Goal: Check status: Check status

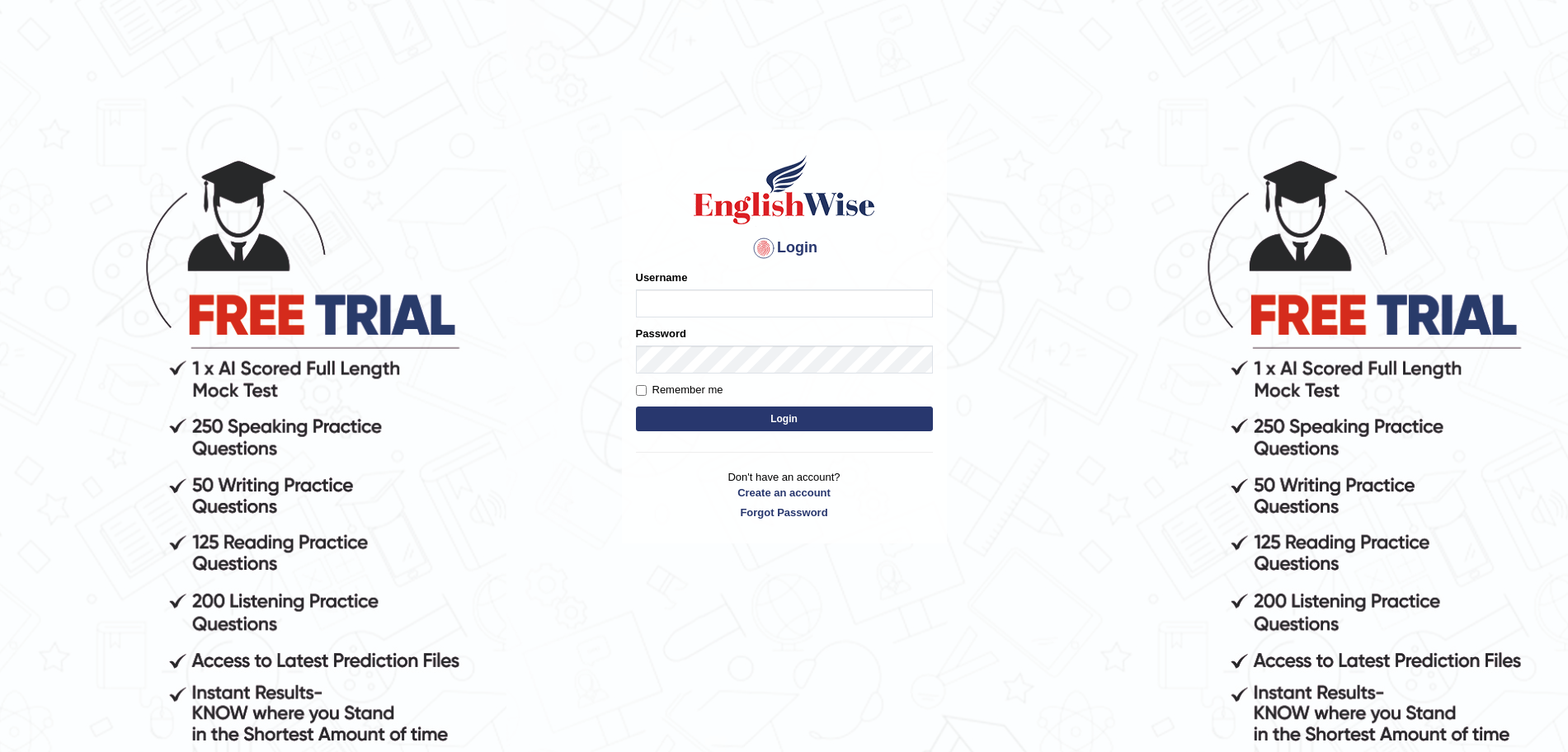
type input "Akhil_1234"
click at [684, 415] on button "Login" at bounding box center [785, 419] width 297 height 24
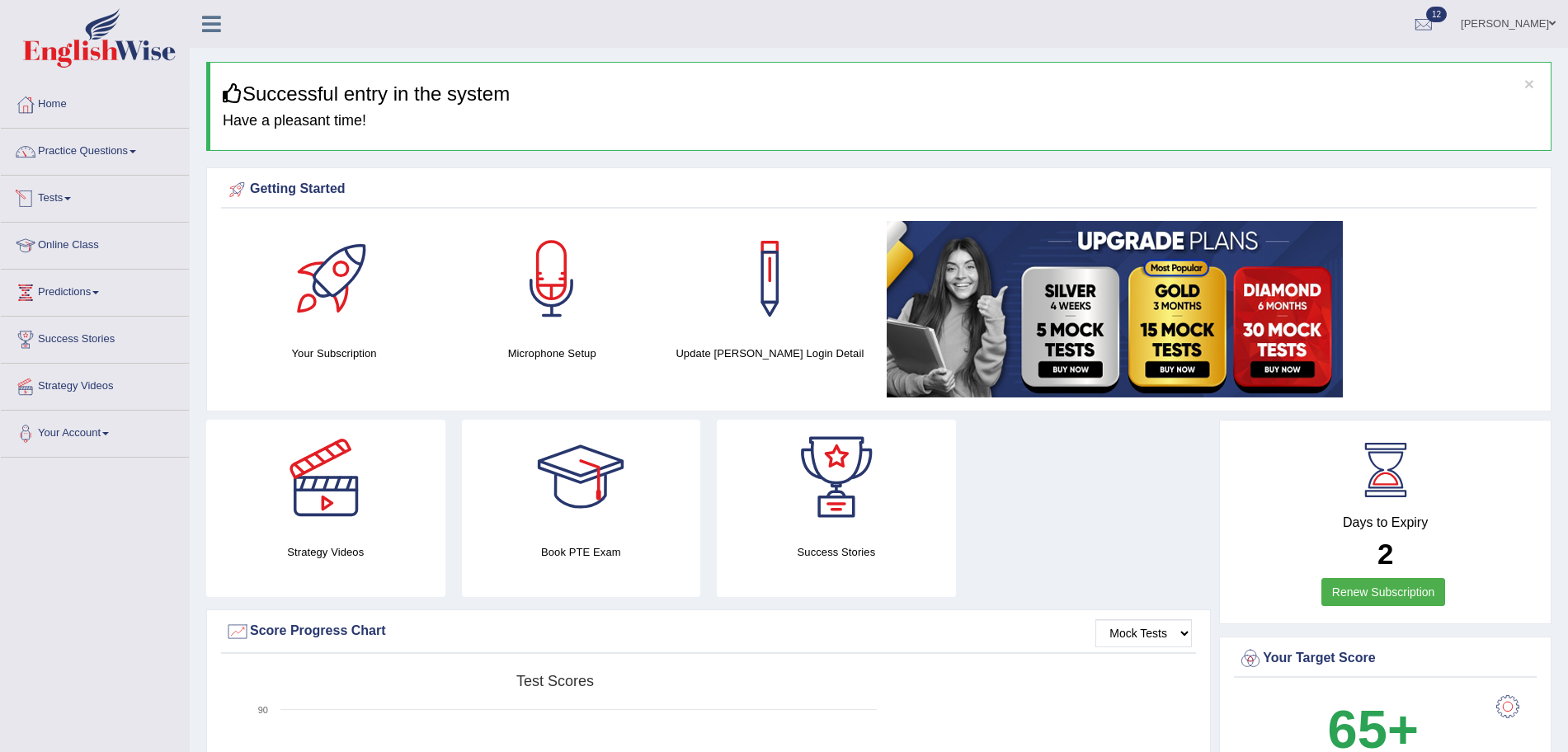
click at [47, 201] on link "Tests" at bounding box center [95, 196] width 188 height 41
click at [46, 289] on link "History" at bounding box center [107, 295] width 154 height 30
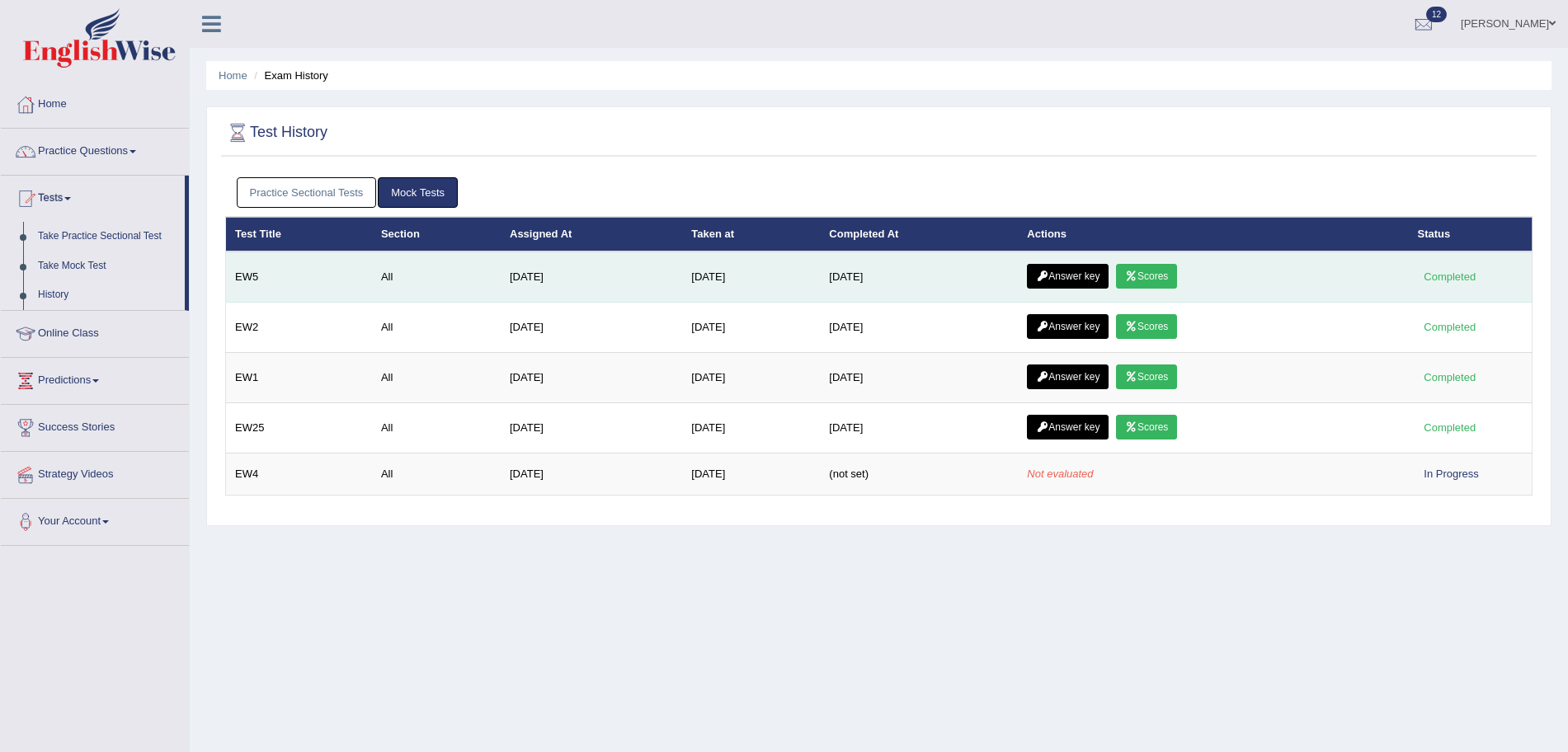
click at [1085, 278] on link "Answer key" at bounding box center [1068, 276] width 82 height 24
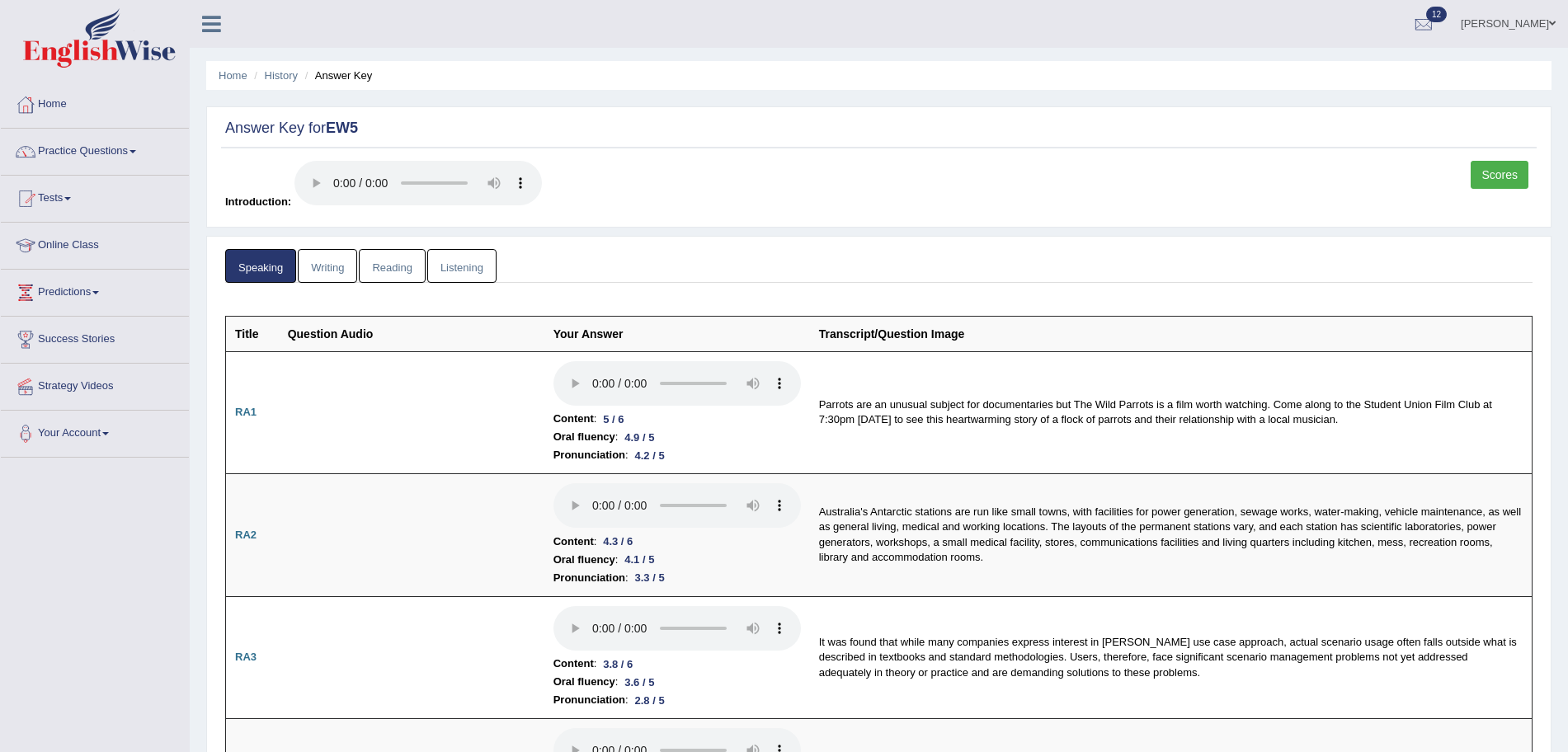
click at [447, 265] on link "Listening" at bounding box center [462, 266] width 69 height 34
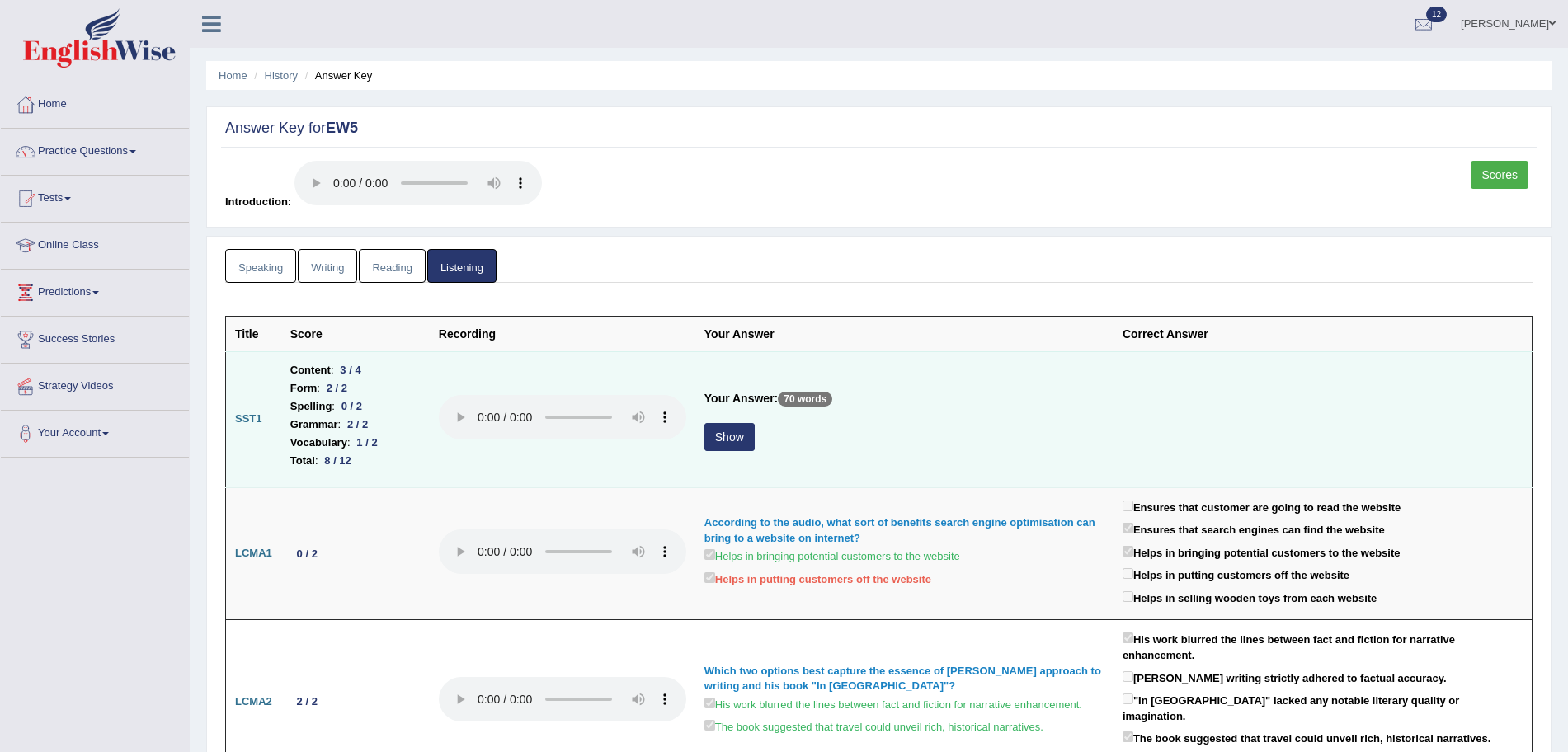
click at [743, 433] on button "Show" at bounding box center [730, 436] width 51 height 28
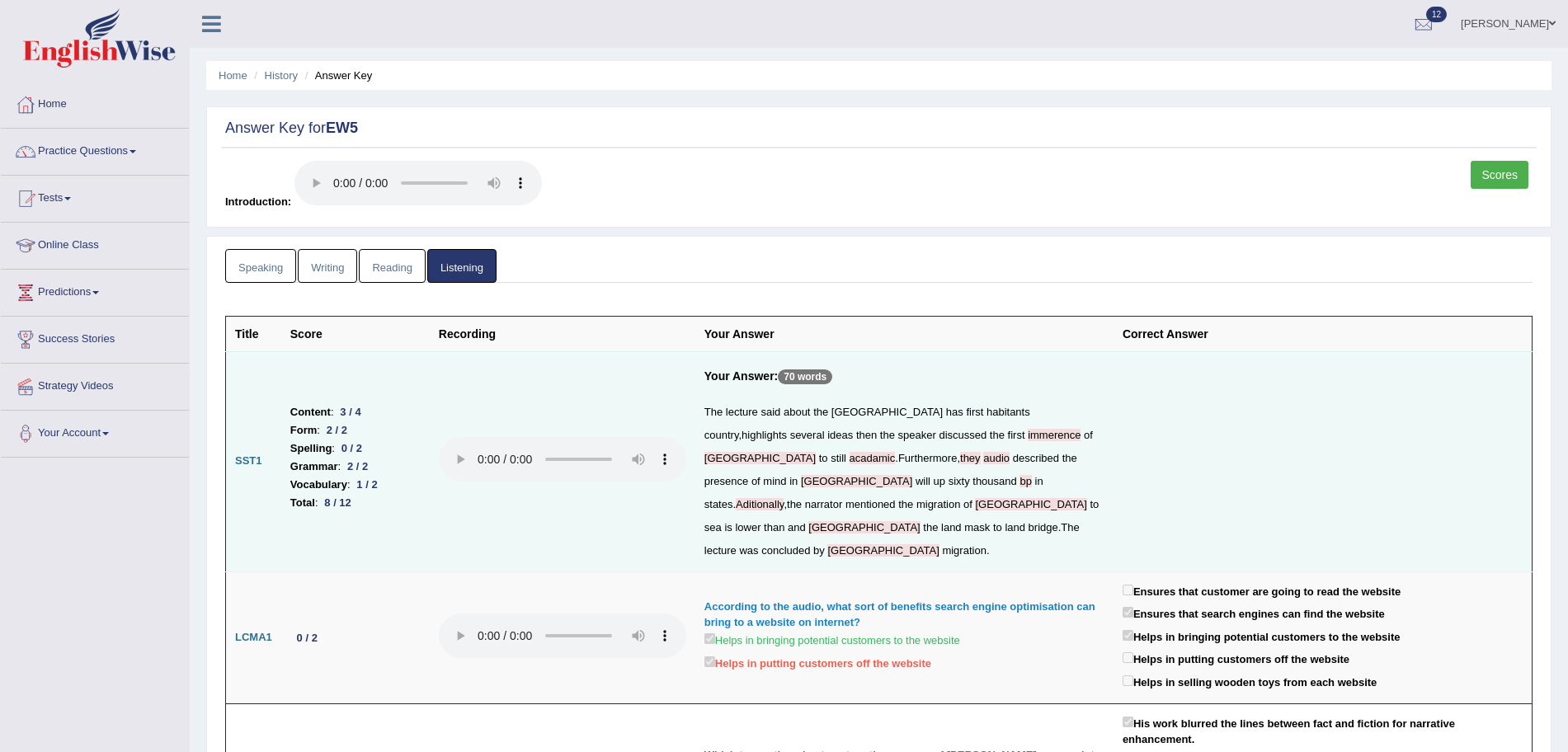
drag, startPoint x: 1507, startPoint y: 183, endPoint x: 1506, endPoint y: 173, distance: 10.0
click at [1506, 173] on link "Scores" at bounding box center [1500, 175] width 57 height 28
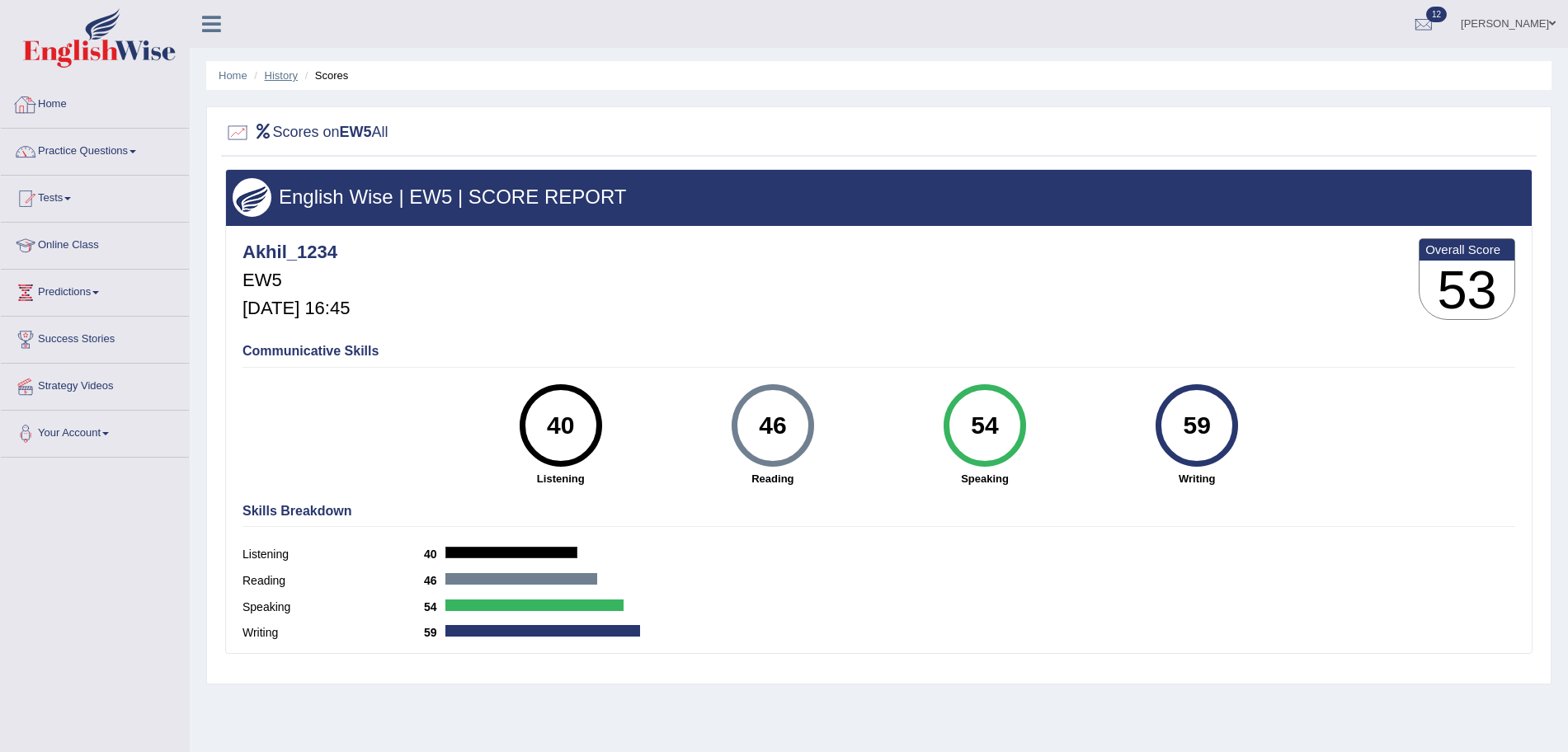
click at [286, 73] on link "History" at bounding box center [281, 75] width 33 height 13
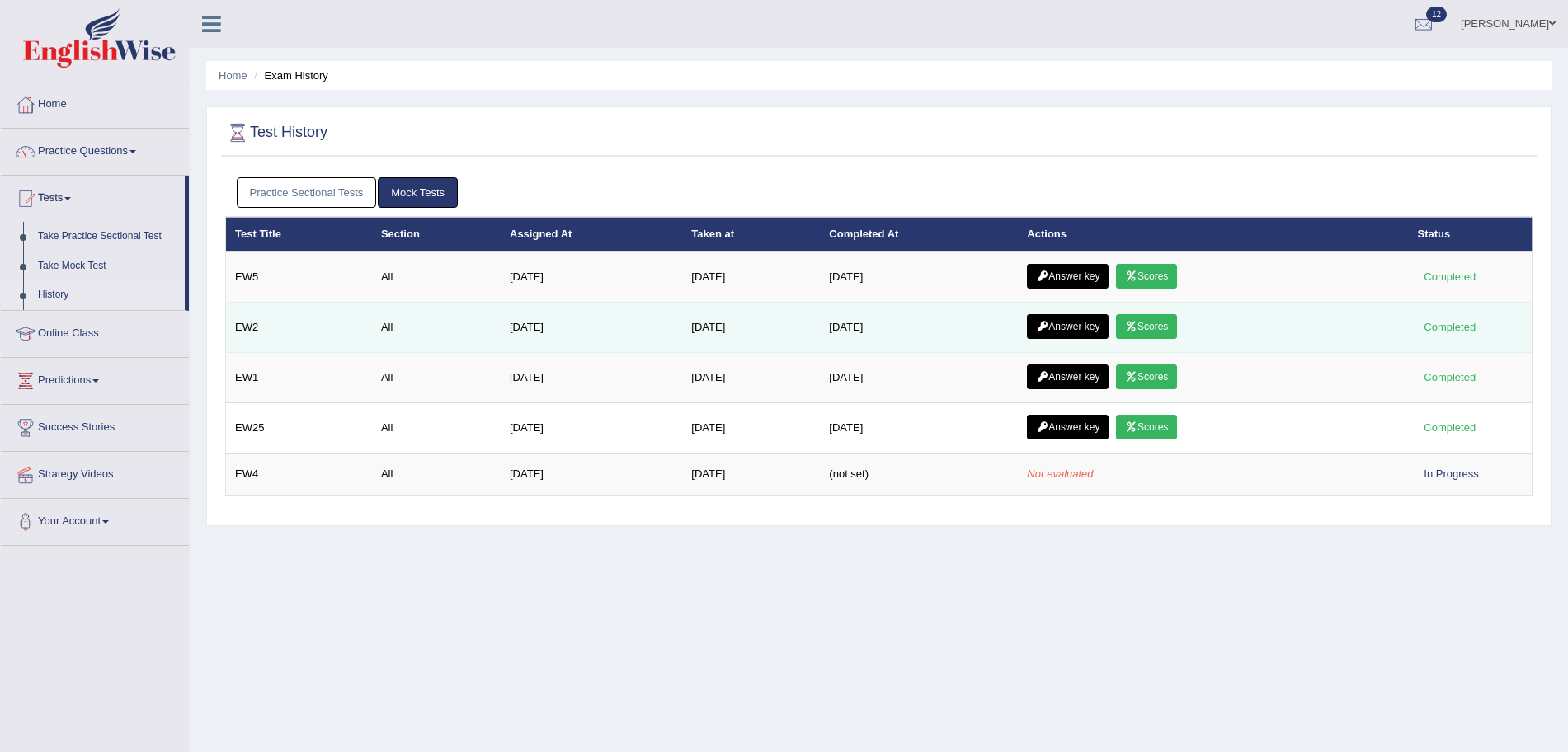
click at [1076, 323] on link "Answer key" at bounding box center [1068, 326] width 82 height 24
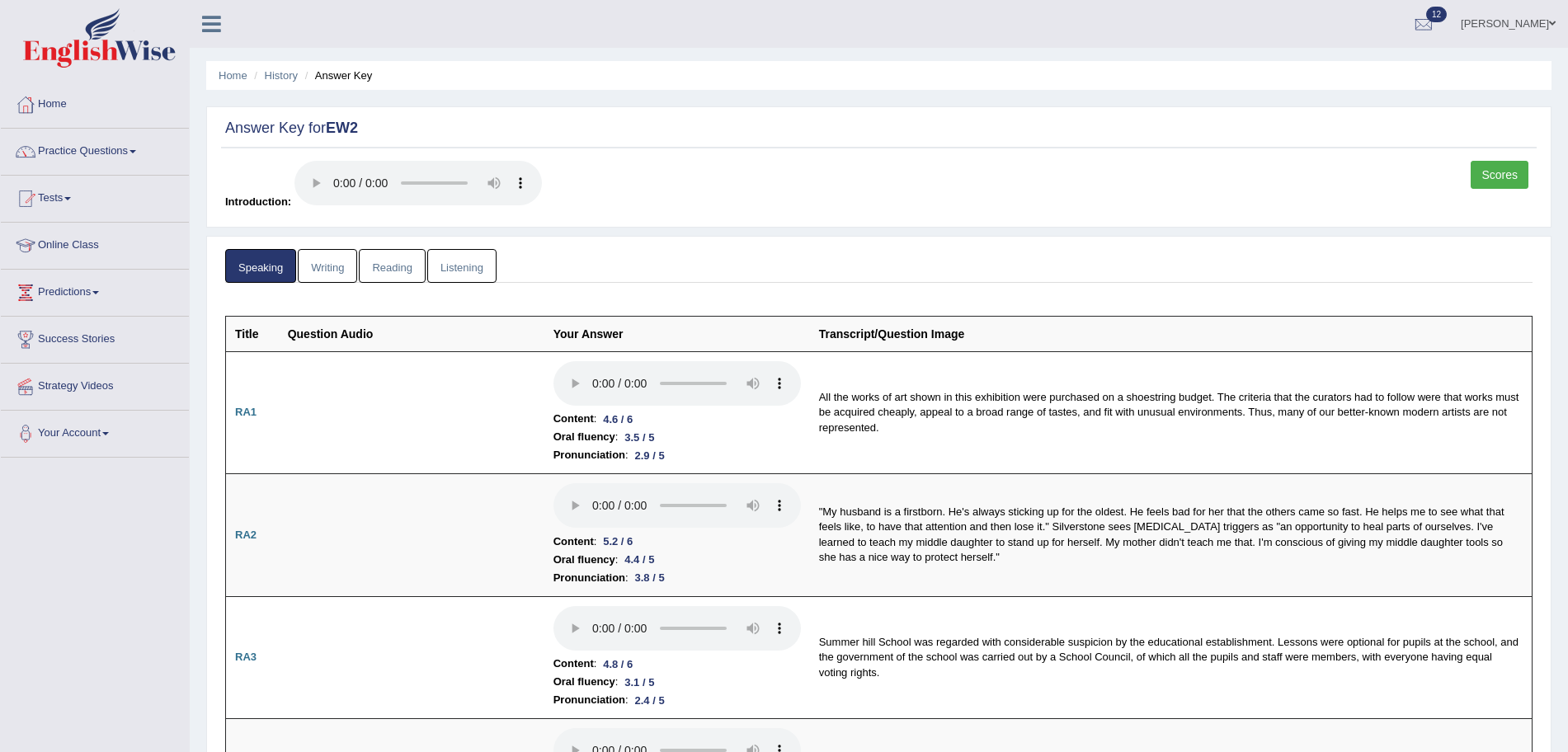
click at [475, 258] on link "Listening" at bounding box center [462, 266] width 69 height 34
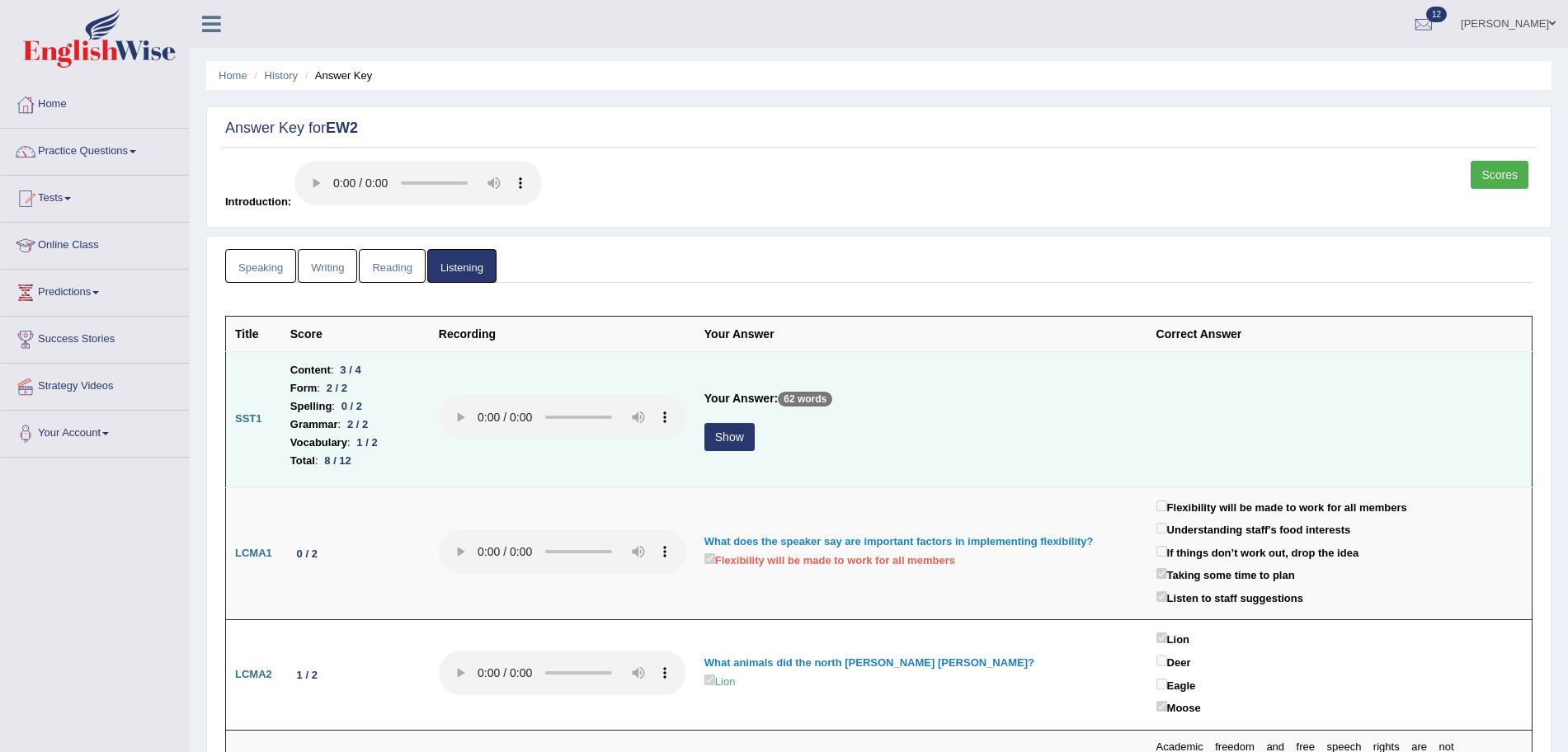
click at [727, 441] on button "Show" at bounding box center [730, 436] width 51 height 28
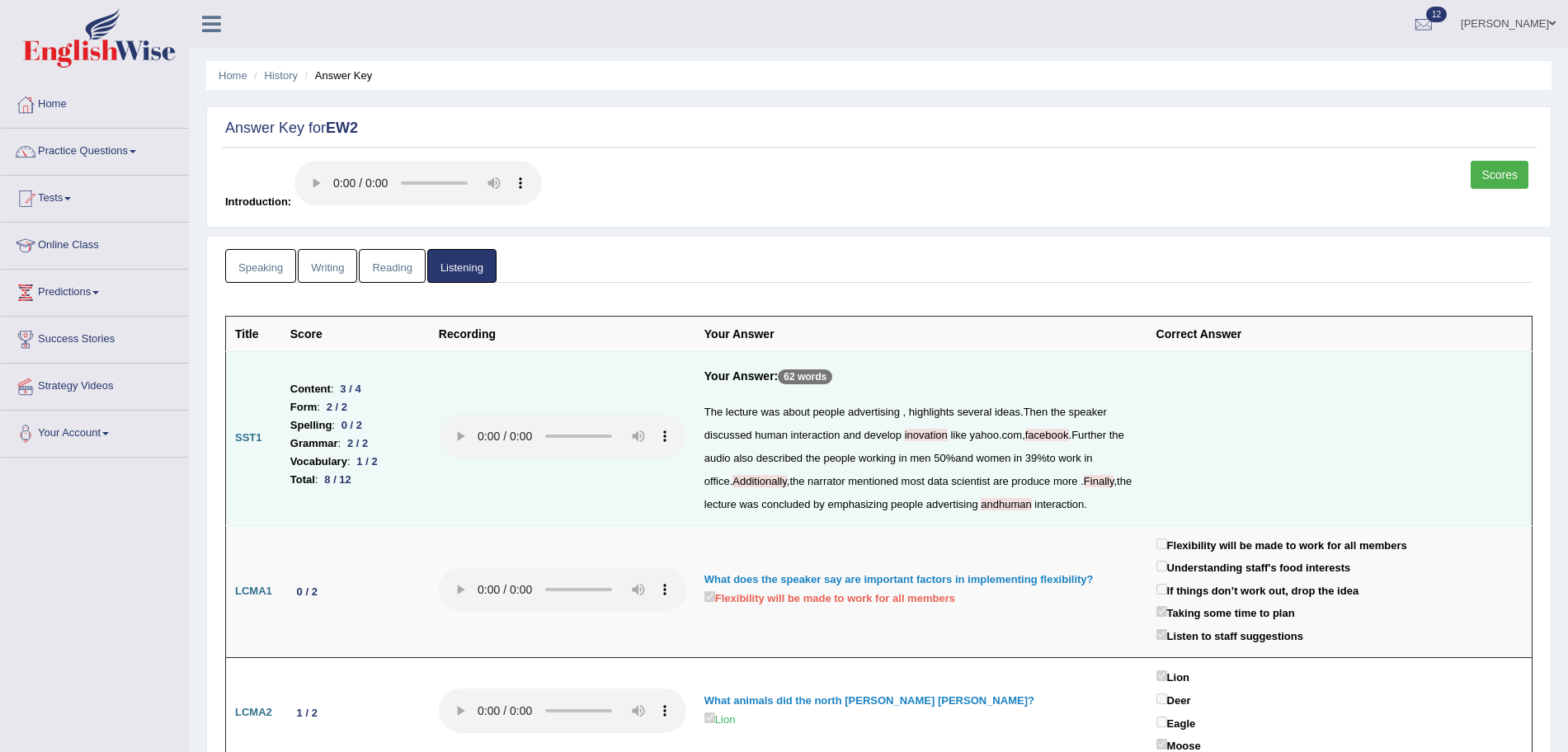
click at [328, 273] on link "Writing" at bounding box center [327, 266] width 59 height 34
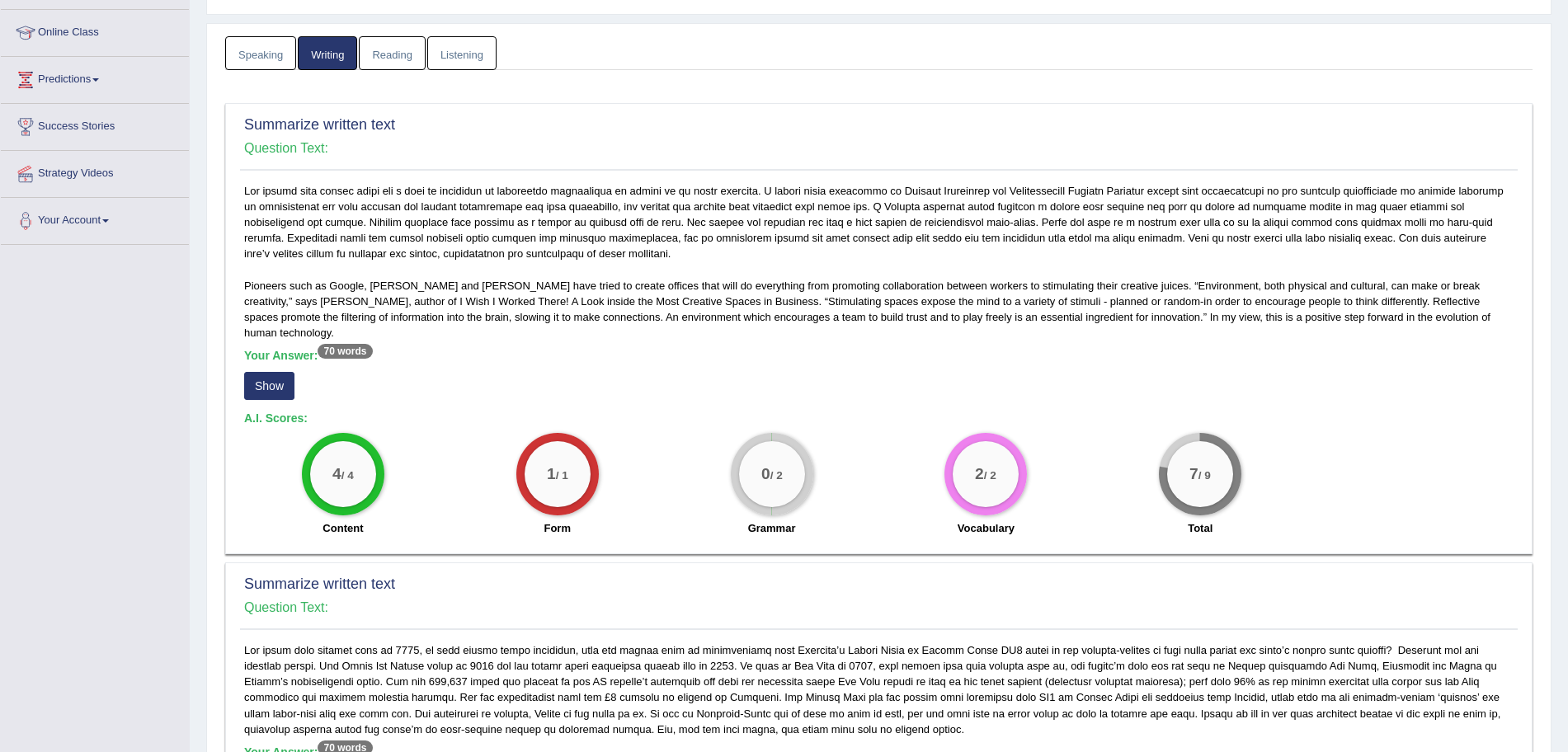
scroll to position [214, 0]
click at [253, 371] on button "Show" at bounding box center [269, 384] width 51 height 28
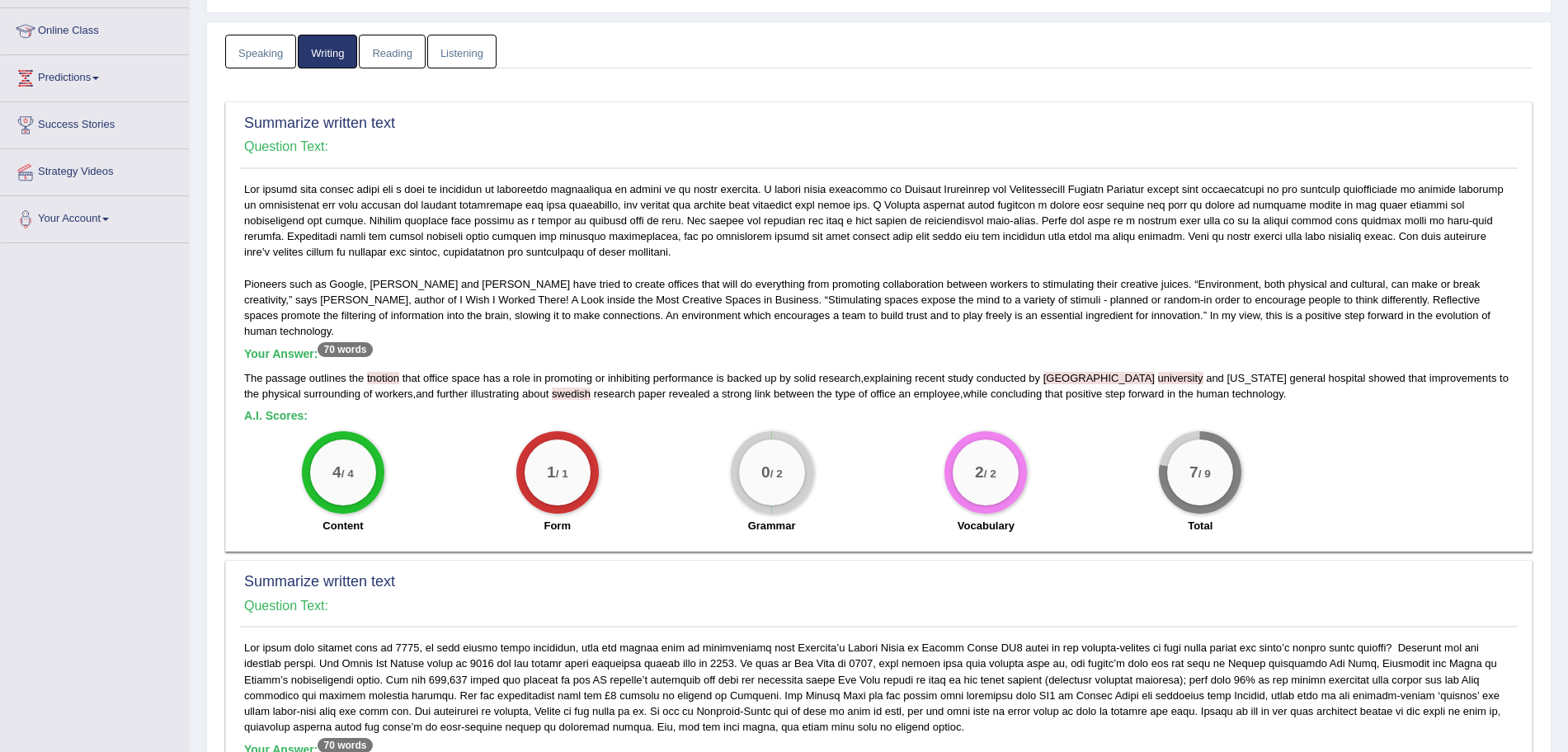
click at [276, 372] on span "passage" at bounding box center [286, 378] width 41 height 13
click at [268, 57] on link "Speaking" at bounding box center [261, 51] width 71 height 34
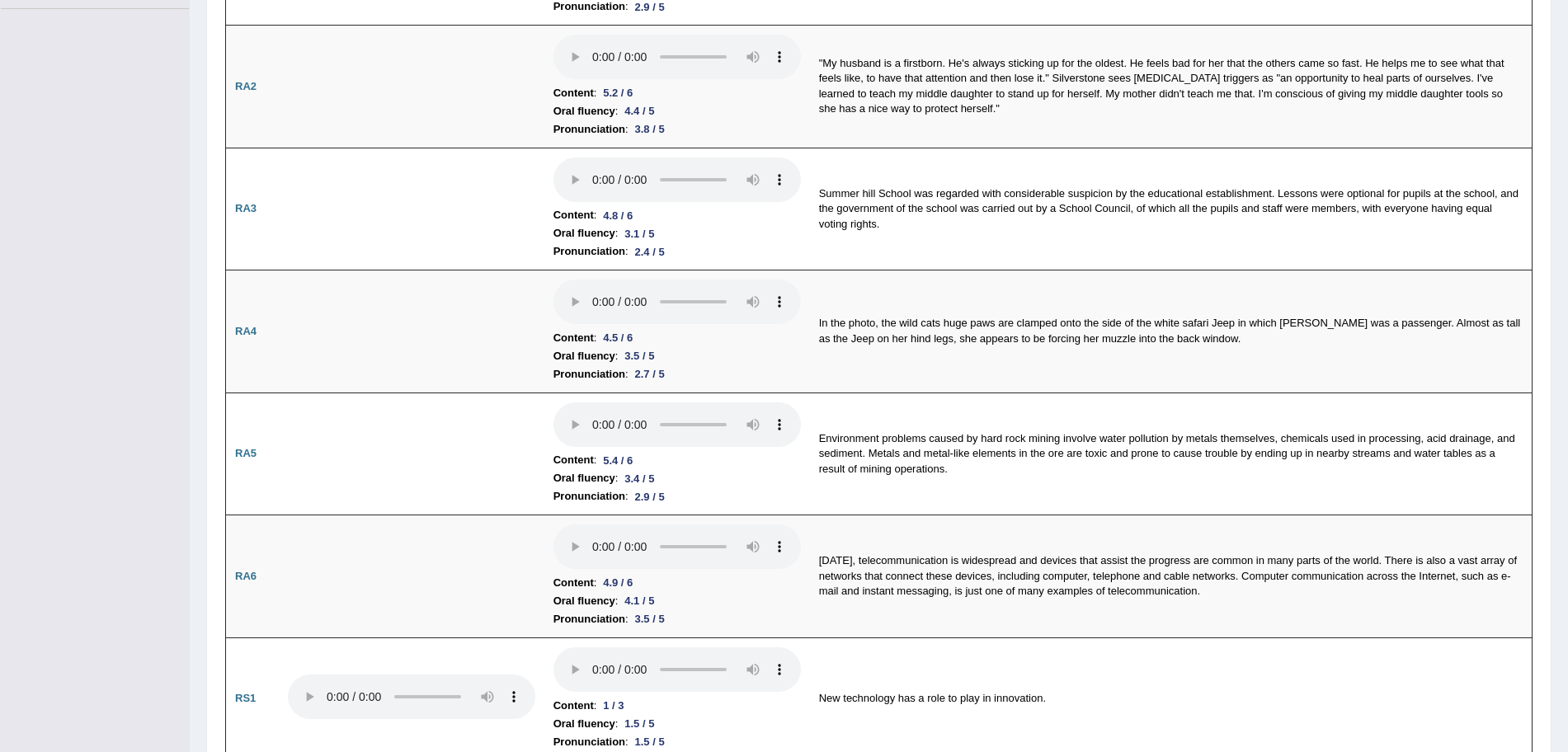
scroll to position [0, 0]
